Goal: Task Accomplishment & Management: Use online tool/utility

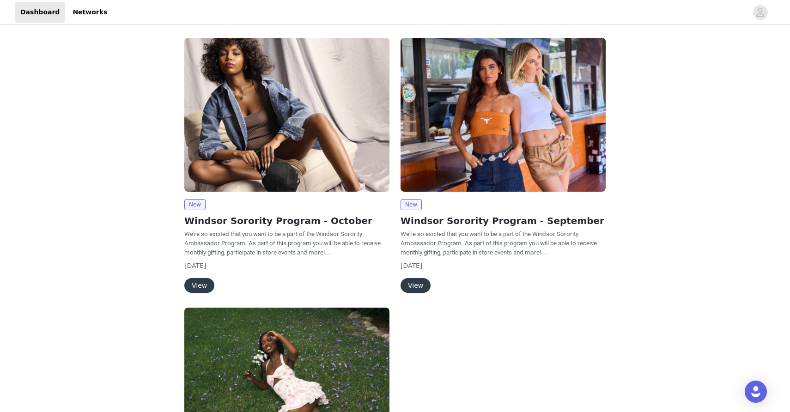
click at [201, 288] on button "View" at bounding box center [199, 285] width 30 height 15
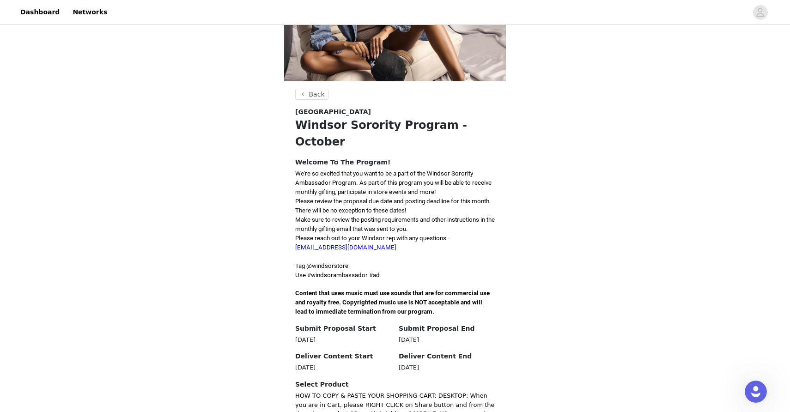
scroll to position [87, 0]
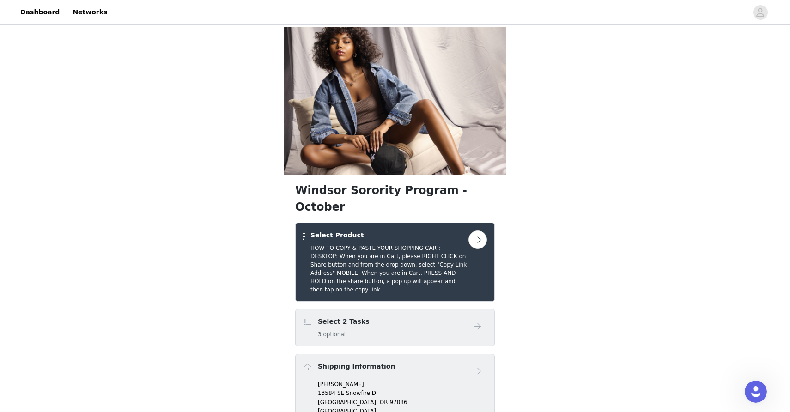
click at [476, 230] on button "button" at bounding box center [477, 239] width 18 height 18
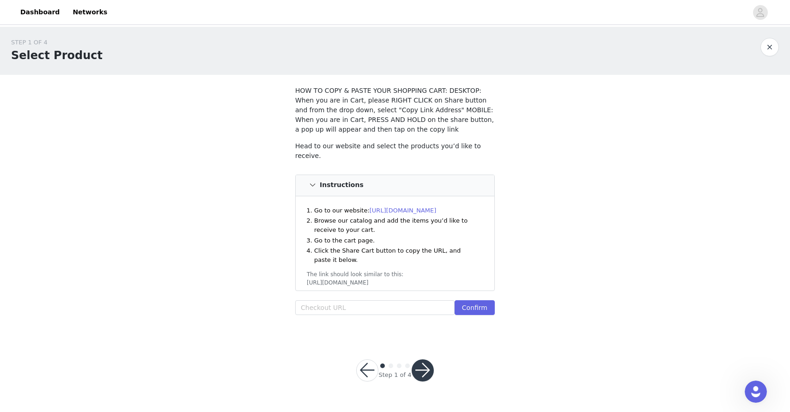
click at [416, 207] on link "[URL][DOMAIN_NAME]" at bounding box center [403, 210] width 67 height 7
